Goal: Task Accomplishment & Management: Use online tool/utility

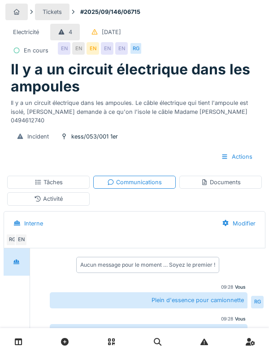
scroll to position [46, 0]
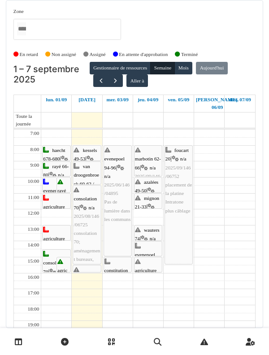
scroll to position [32, 0]
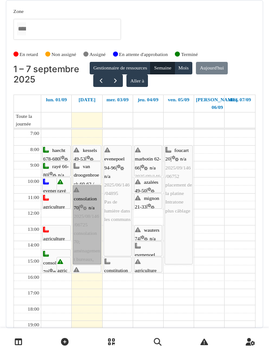
click at [90, 185] on link "consolation 70 | n/a 2025/08/146/06725 consolation 70; aménagement bureaux, Ele…" at bounding box center [87, 224] width 28 height 79
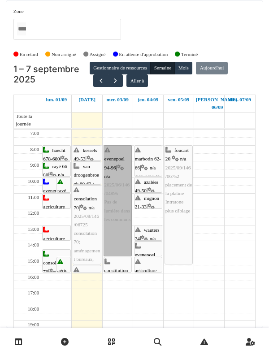
click at [119, 163] on link "evenepoel 94-96 | n/a 2025/06/146/04895 Pas de lumière dans les communs" at bounding box center [118, 200] width 28 height 111
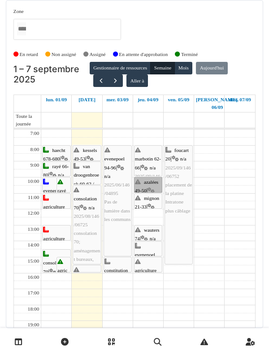
click at [151, 177] on link "azalées 49-50 | n/a 2025/09/146/06739 Vérification Parlophone HS" at bounding box center [148, 185] width 28 height 16
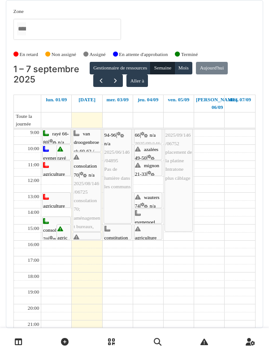
scroll to position [0, 0]
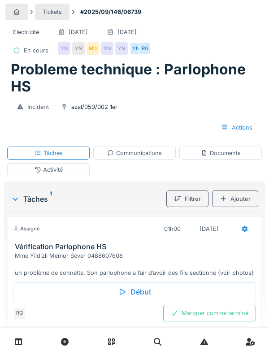
scroll to position [13, 0]
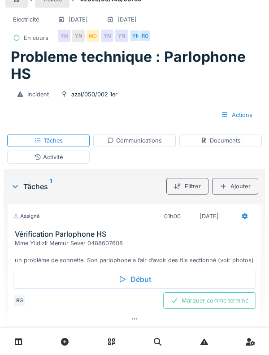
click at [26, 230] on h3 "Vérification Parlophone HS" at bounding box center [136, 234] width 243 height 9
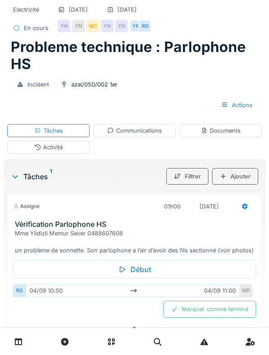
scroll to position [31, 0]
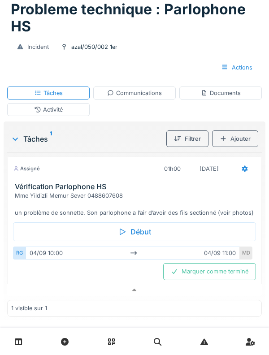
click at [27, 191] on h3 "Vérification Parlophone HS" at bounding box center [136, 187] width 243 height 9
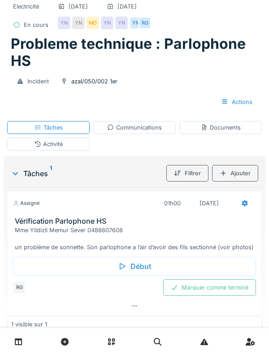
scroll to position [0, 0]
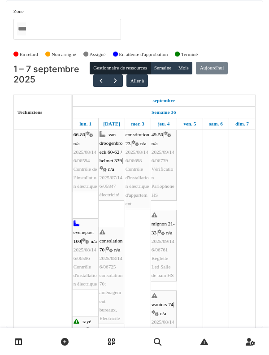
scroll to position [50, 0]
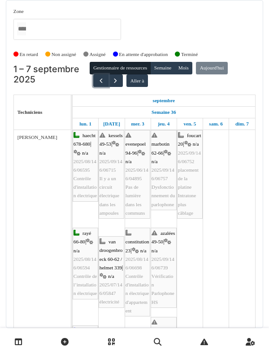
click at [101, 80] on button "button" at bounding box center [100, 80] width 15 height 13
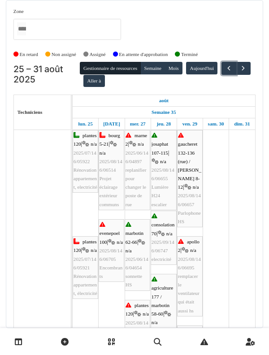
scroll to position [0, 0]
click at [239, 72] on span "button" at bounding box center [243, 69] width 8 height 8
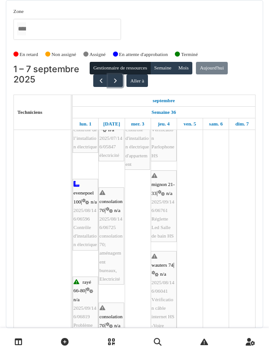
scroll to position [175, 0]
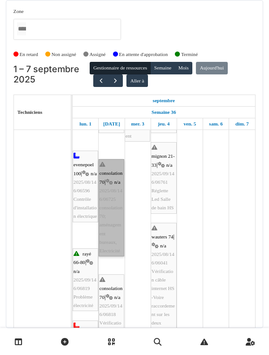
click at [105, 181] on link "consolation 70 | n/a 2025/08/146/06725 consolation 70; aménagement bureaux, Ele…" at bounding box center [112, 207] width 26 height 97
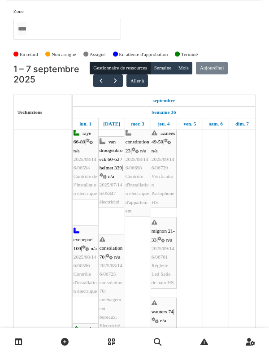
scroll to position [105, 0]
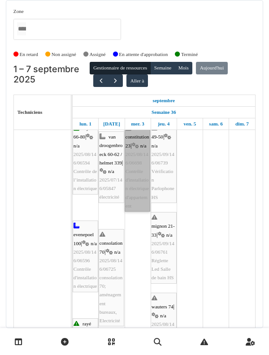
click at [130, 149] on link "constitution 23 | n/a 2025/08/146/06698 Contrôle d'installation électrique d'ap…" at bounding box center [138, 167] width 26 height 89
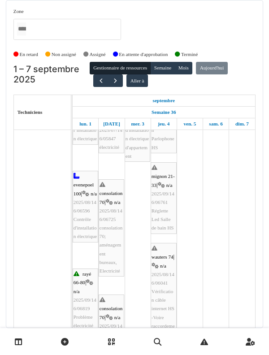
scroll to position [155, 0]
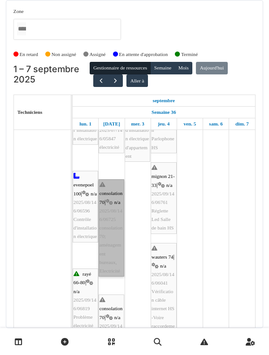
click at [104, 208] on link "consolation 70 | n/a 2025/08/146/06725 consolation 70; aménagement bureaux, Ele…" at bounding box center [112, 227] width 26 height 97
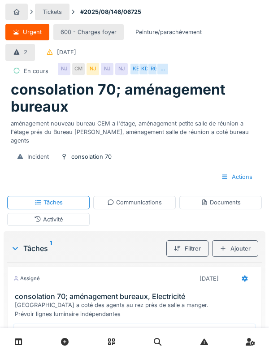
click at [40, 215] on div "Activité" at bounding box center [48, 219] width 29 height 9
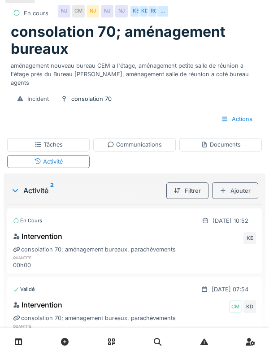
scroll to position [65, 0]
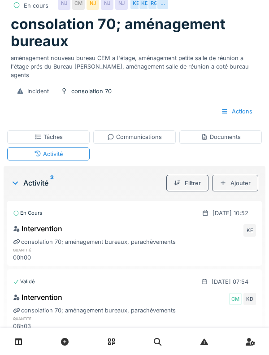
click at [234, 293] on div "CM" at bounding box center [235, 299] width 13 height 13
click at [255, 293] on div "KD" at bounding box center [250, 299] width 13 height 13
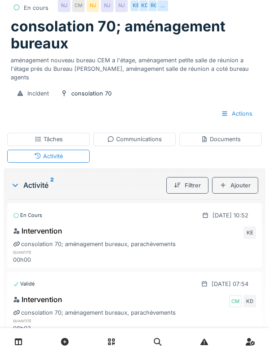
scroll to position [0, 0]
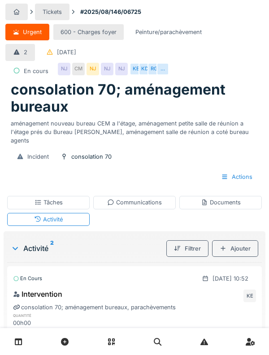
click at [32, 198] on div "Tâches" at bounding box center [48, 202] width 83 height 13
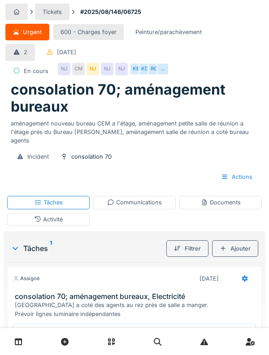
click at [42, 292] on h3 "consolation 70; aménagement bureaux, Electricité" at bounding box center [136, 296] width 243 height 9
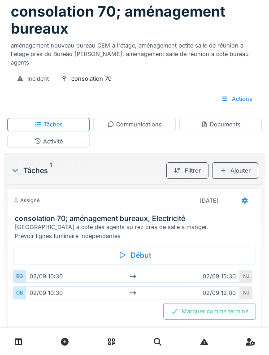
scroll to position [88, 0]
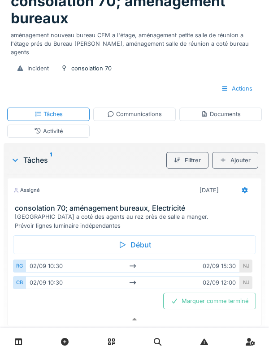
click at [244, 260] on div "NJ" at bounding box center [246, 266] width 13 height 13
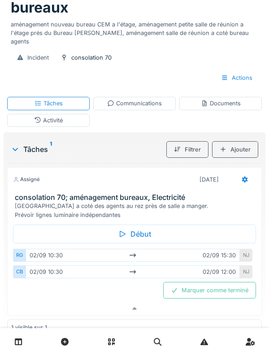
click at [14, 267] on div "CB" at bounding box center [19, 271] width 13 height 13
click at [50, 282] on div "Marquer comme terminé" at bounding box center [134, 290] width 243 height 17
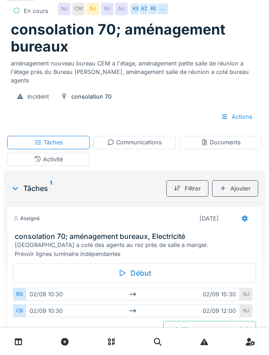
scroll to position [0, 0]
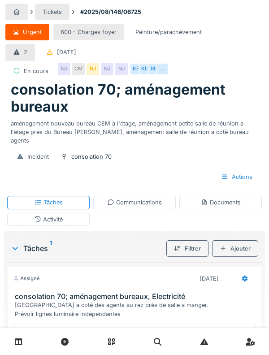
click at [35, 88] on h1 "consolation 70; aménagement bureaux" at bounding box center [135, 98] width 248 height 35
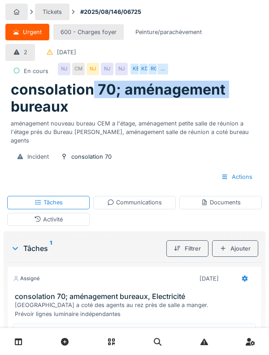
click at [2, 104] on div "Tickets #2025/08/146/06725 Urgent 600 - Charges foyer Peinture/parachèvement 2 …" at bounding box center [134, 243] width 269 height 487
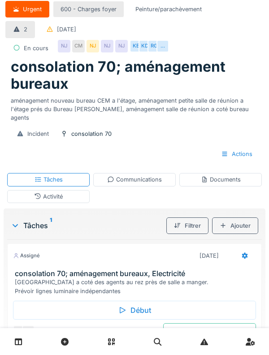
scroll to position [23, 0]
click at [69, 301] on div "Début" at bounding box center [134, 310] width 243 height 19
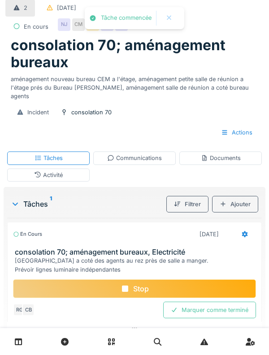
scroll to position [45, 0]
